Goal: Information Seeking & Learning: Learn about a topic

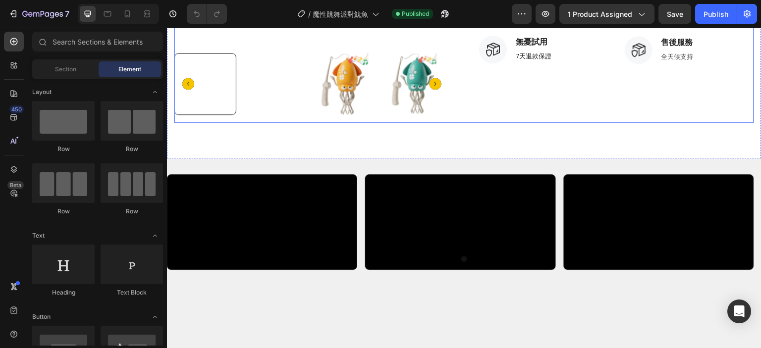
scroll to position [397, 0]
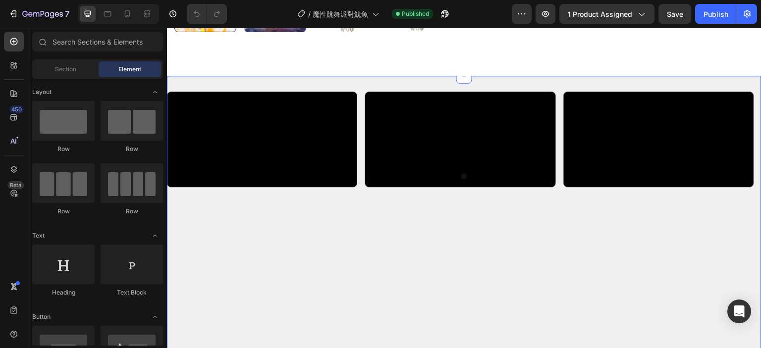
click at [463, 84] on div "Video Video Video Carousel Section 2" at bounding box center [464, 265] width 595 height 378
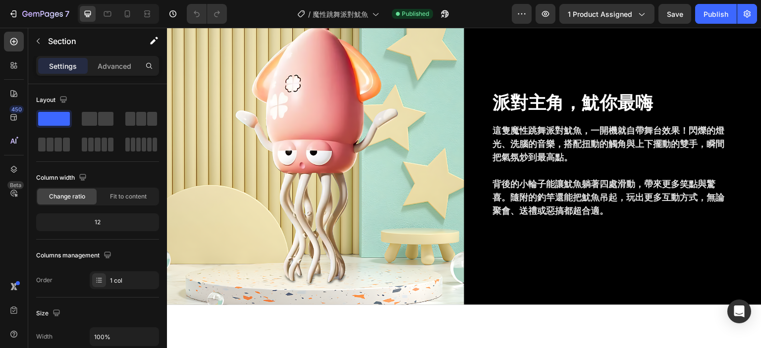
scroll to position [595, 0]
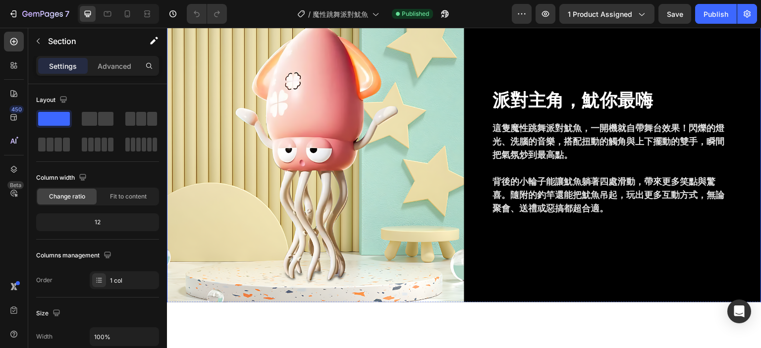
click at [551, 289] on div "派對主角，魷你最嗨 Heading 這隻魔性跳舞派對魷魚，一開機就自帶舞台效果！閃爍的燈光、洗腦的音樂，搭配扭動的觸角與上下擺動的雙手，瞬間把氣氛炒到最高點。…" at bounding box center [612, 157] width 297 height 297
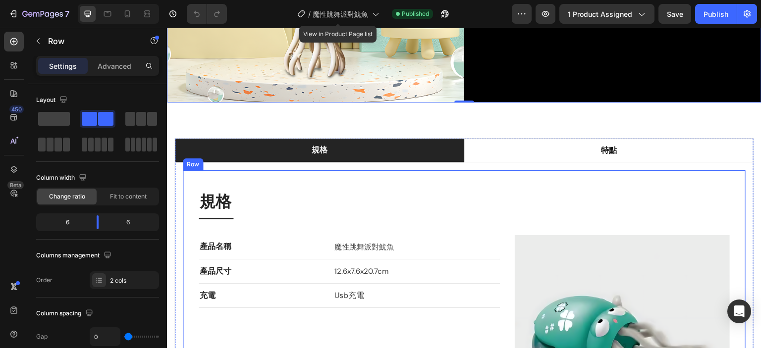
scroll to position [1140, 0]
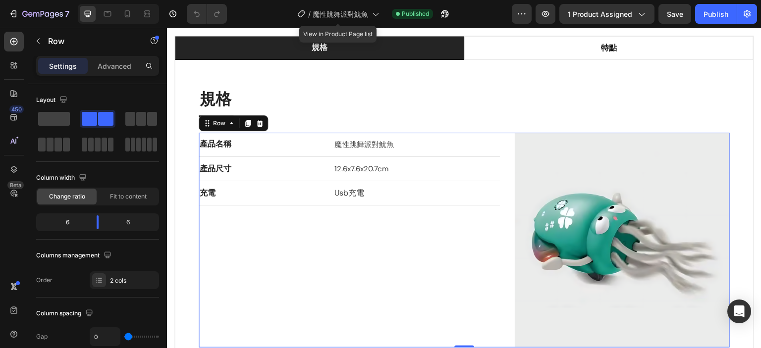
click at [507, 174] on div "產品名稱 Text block 魔性跳舞派對魷魚 Text block Row 產品尺寸 Text block 12.6x7.6x20.7cm Text bl…" at bounding box center [464, 240] width 531 height 215
click at [505, 139] on div "產品名稱 Text block 魔性跳舞派對魷魚 Text block Row 產品尺寸 Text block 12.6x7.6x20.7cm Text bl…" at bounding box center [464, 240] width 531 height 215
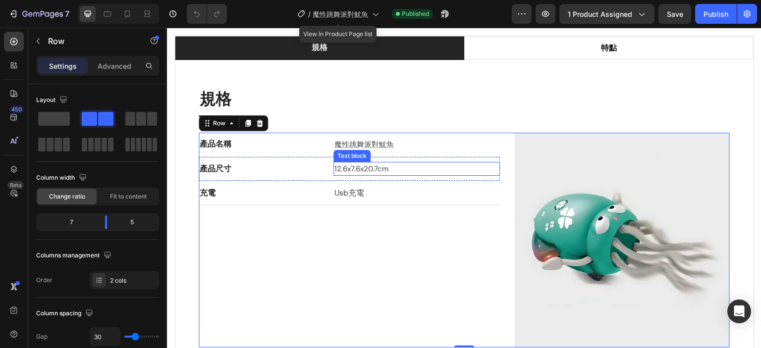
click at [486, 165] on p "12.6x7.6x20.7cm" at bounding box center [417, 169] width 165 height 12
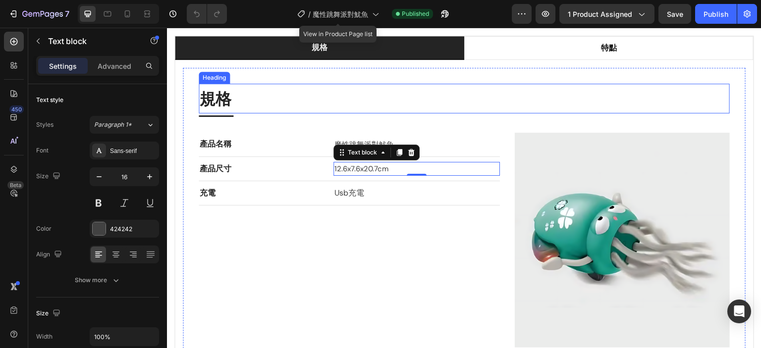
click at [519, 107] on h2 "規格" at bounding box center [464, 99] width 531 height 30
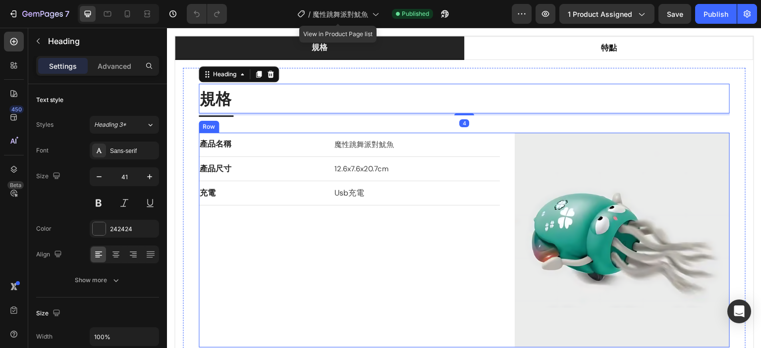
click at [507, 164] on div "產品名稱 Text block 魔性跳舞派對魷魚 Text block Row 產品尺寸 Text block 12.6x7.6x20.7cm Text bl…" at bounding box center [464, 240] width 531 height 215
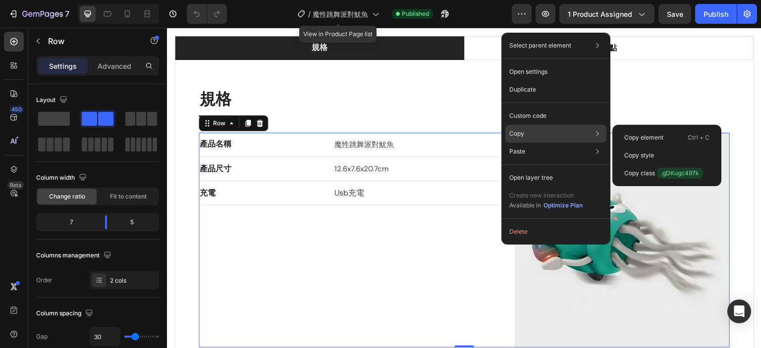
click at [532, 129] on div "Copy Copy element Ctrl + C Copy style Copy class .gDKugc497k" at bounding box center [556, 134] width 101 height 18
click at [641, 132] on div "Copy element Ctrl + C" at bounding box center [667, 138] width 101 height 18
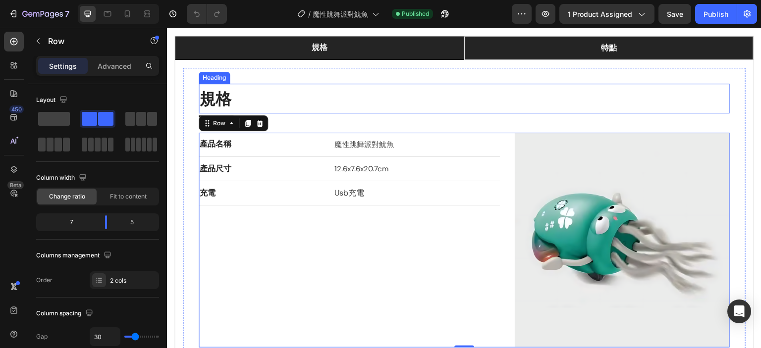
click at [529, 58] on li "特點" at bounding box center [609, 48] width 290 height 24
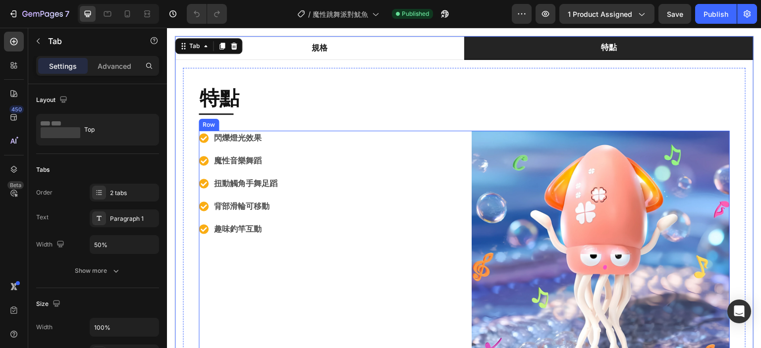
click at [462, 143] on div "閃爍燈光效果 魔性音樂舞蹈 扭動觸角手舞足蹈 背部滑輪可移動 趣味釣竿互動 Item List Image Row" at bounding box center [464, 260] width 531 height 258
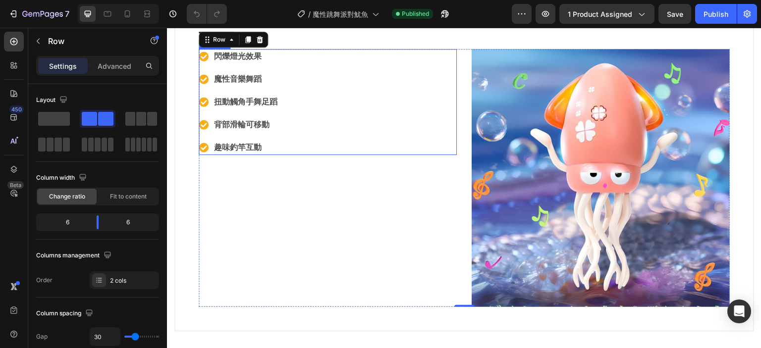
scroll to position [1338, 0]
